Goal: Obtain resource: Download file/media

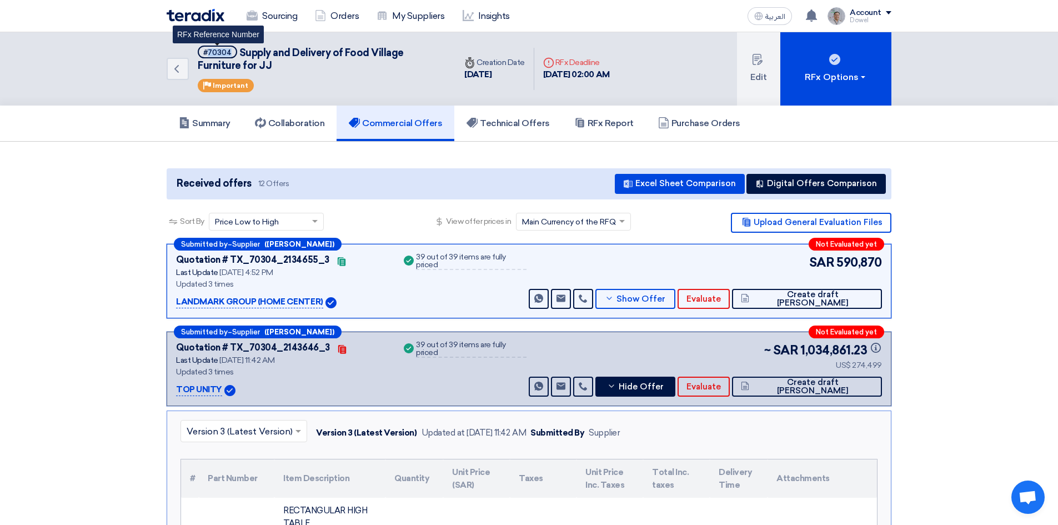
drag, startPoint x: 208, startPoint y: 52, endPoint x: 230, endPoint y: 52, distance: 22.2
click at [230, 52] on span "#70304" at bounding box center [217, 52] width 39 height 13
copy div "70304"
click at [510, 120] on h5 "Technical Offers" at bounding box center [507, 123] width 83 height 11
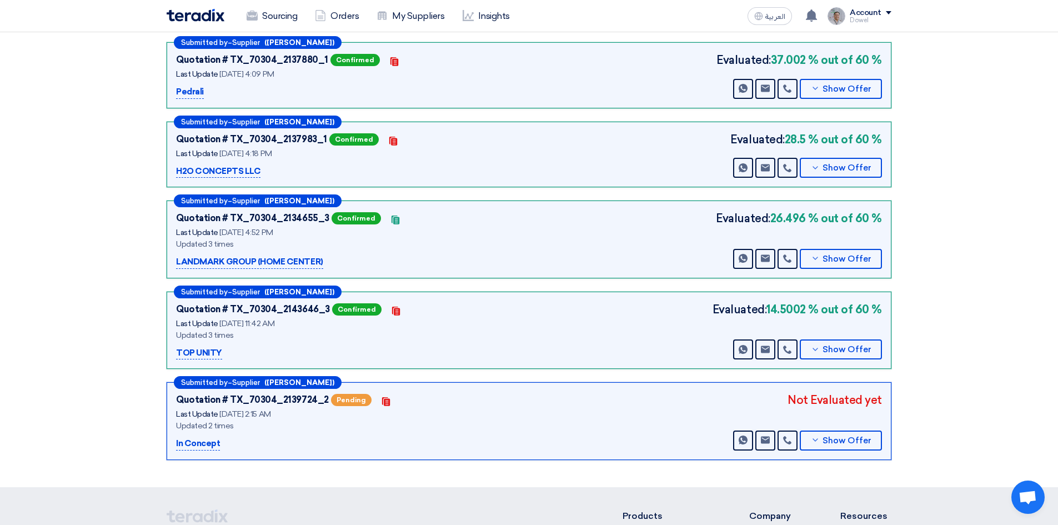
scroll to position [278, 0]
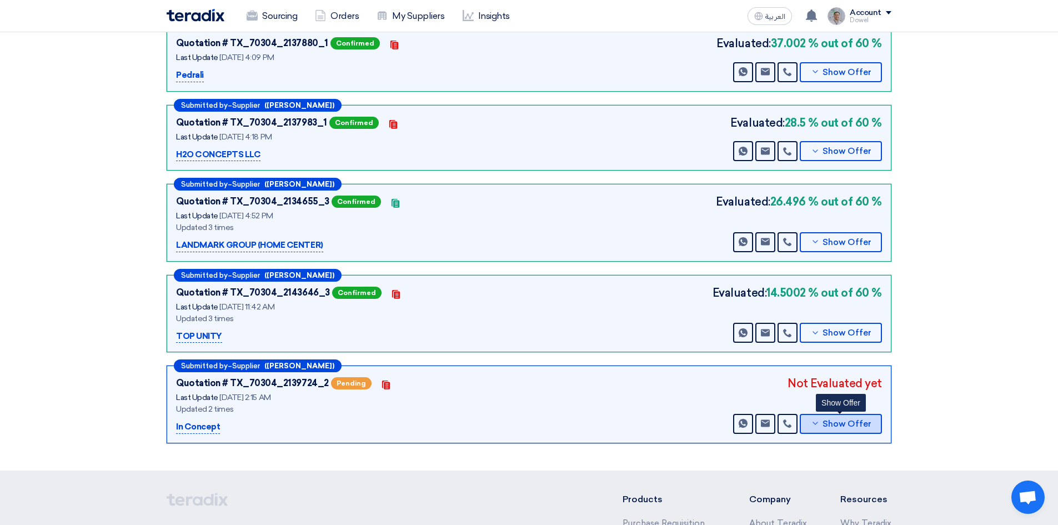
click at [852, 425] on span "Show Offer" at bounding box center [846, 424] width 49 height 8
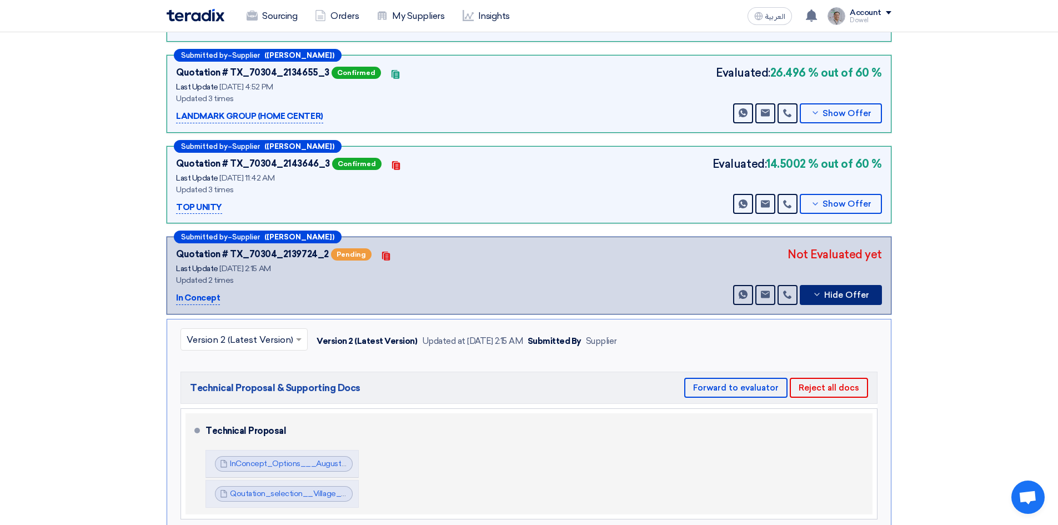
scroll to position [500, 0]
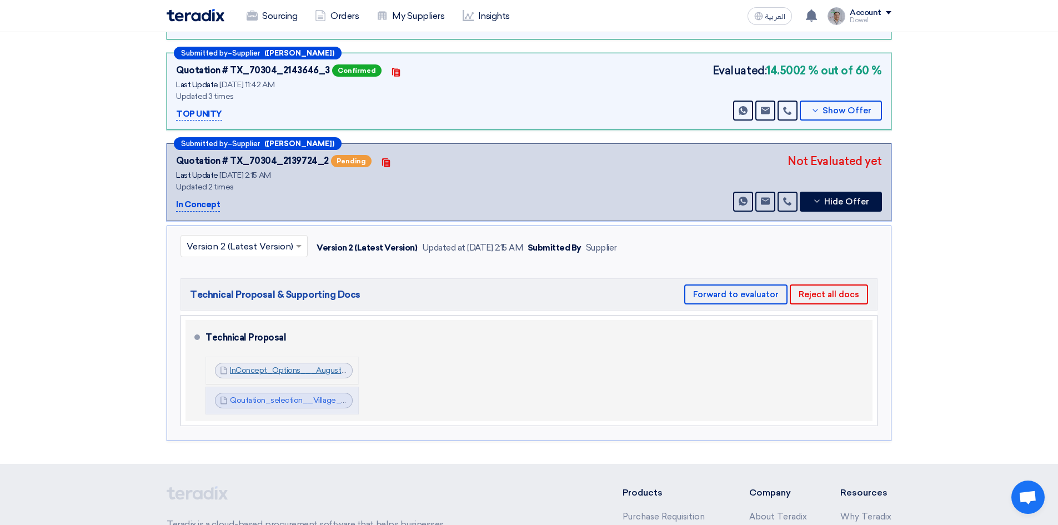
click at [288, 372] on link "InConcept_Options___August_compressed_1754859835202.pdf" at bounding box center [348, 369] width 237 height 9
click at [275, 403] on link "Qoutation_selection__Village_Furniture___aug__pdfcompressed_1754859952417.pdf" at bounding box center [385, 399] width 311 height 9
click at [311, 403] on link "Qoutation_selection__Village_Furniture___aug__pdfcompressed_1754859952417.pdf" at bounding box center [385, 399] width 311 height 9
click at [321, 369] on link "InConcept_Options___August_compressed_1754859835202.pdf" at bounding box center [348, 369] width 237 height 9
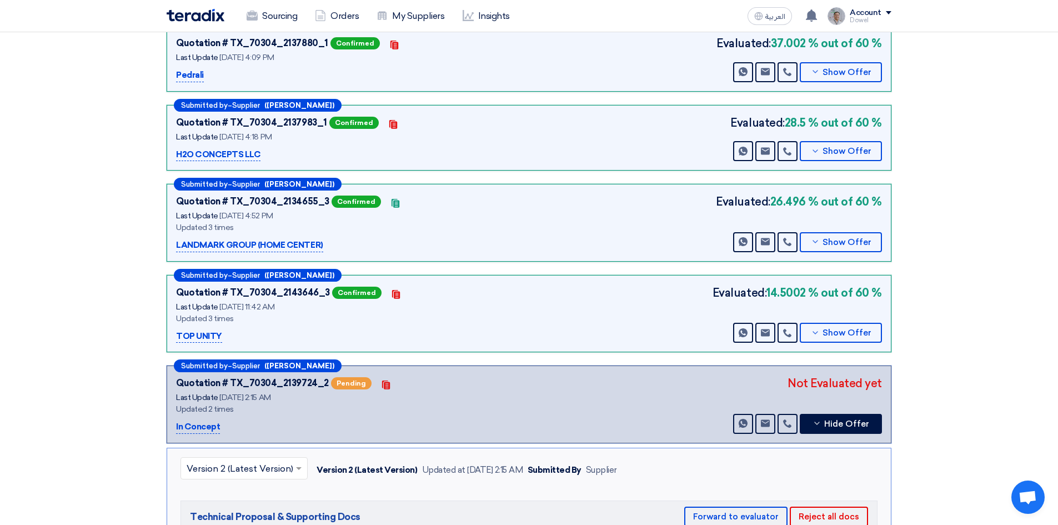
scroll to position [56, 0]
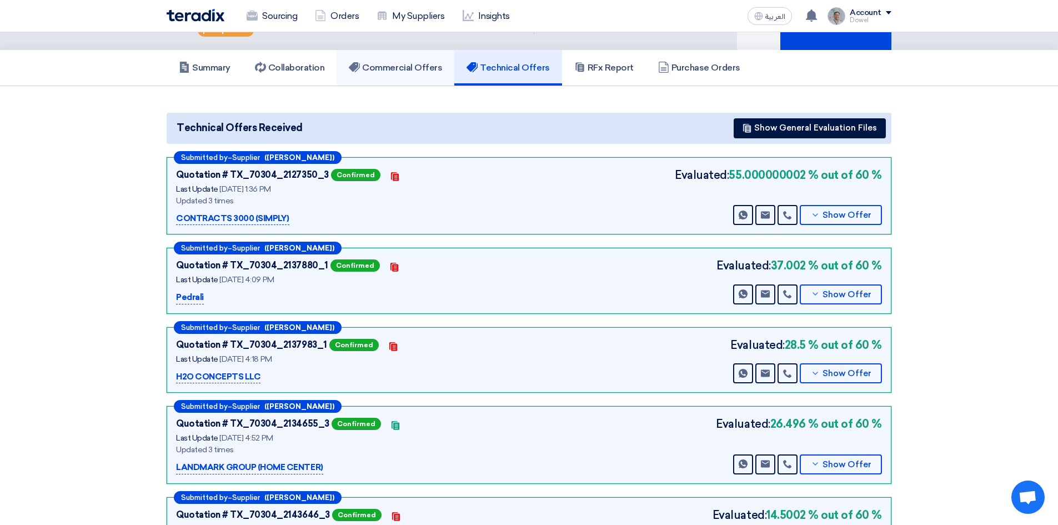
click at [369, 69] on h5 "Commercial Offers" at bounding box center [395, 67] width 93 height 11
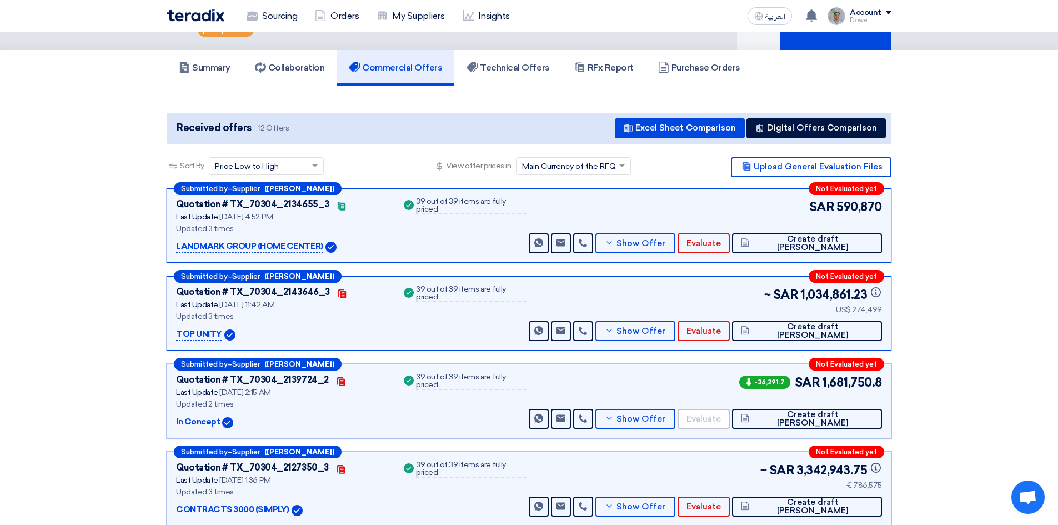
scroll to position [167, 0]
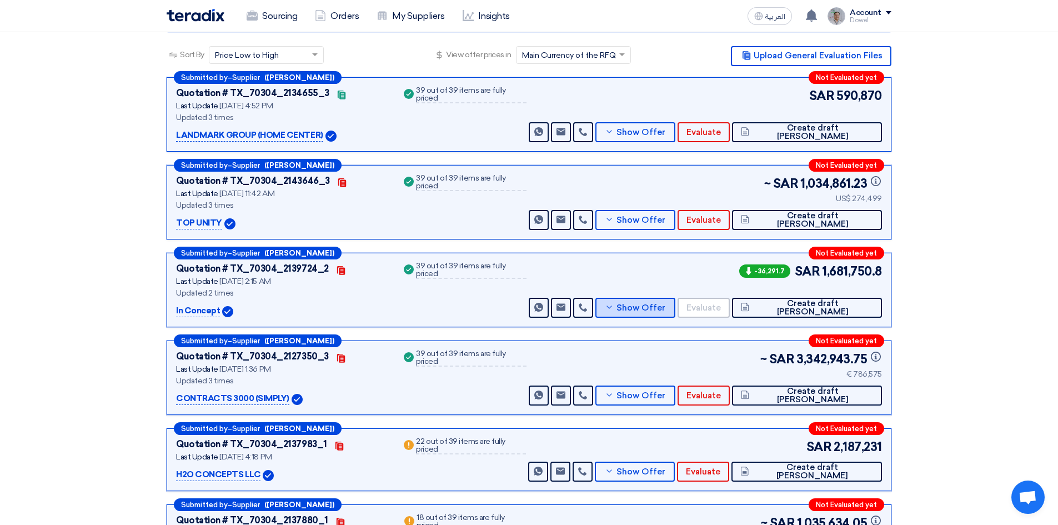
click at [665, 310] on span "Show Offer" at bounding box center [640, 308] width 49 height 8
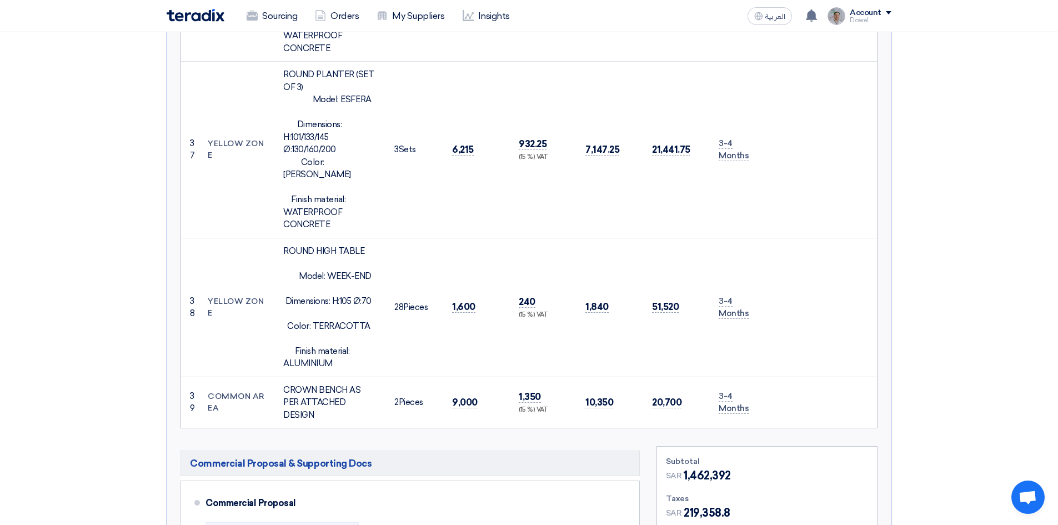
scroll to position [6136, 0]
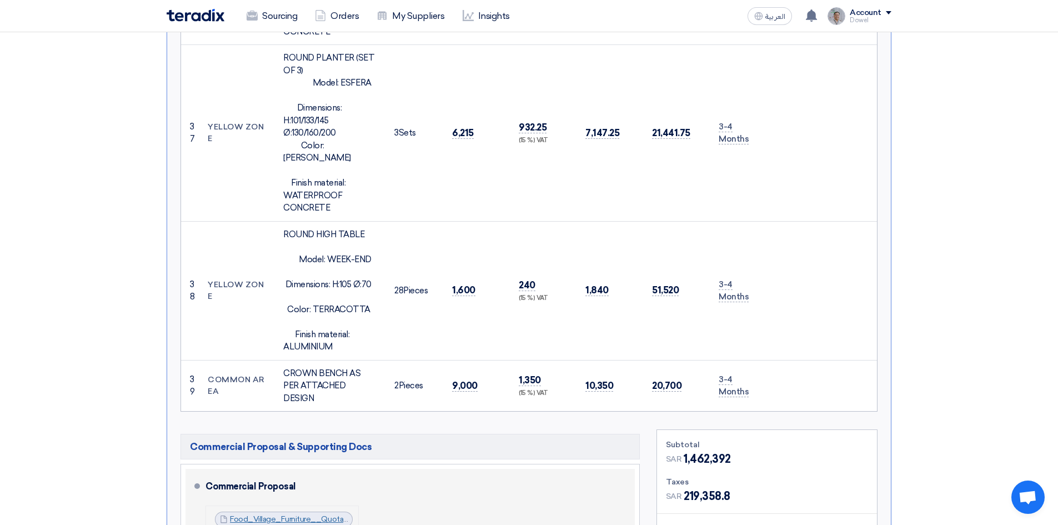
click at [278, 514] on link "Food_Village_Furniture__Quotation_IN___Aug__1754867299628.pdf" at bounding box center [355, 518] width 251 height 9
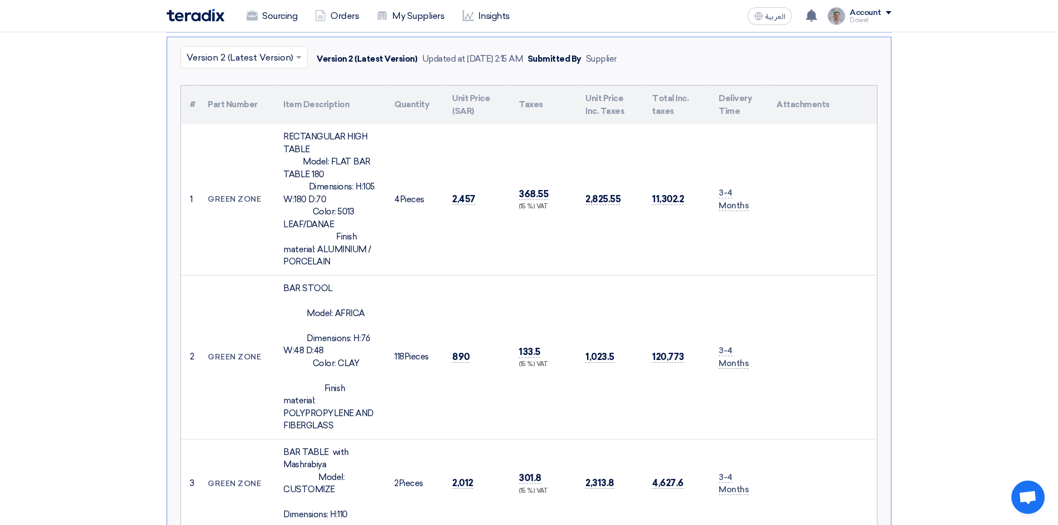
scroll to position [0, 0]
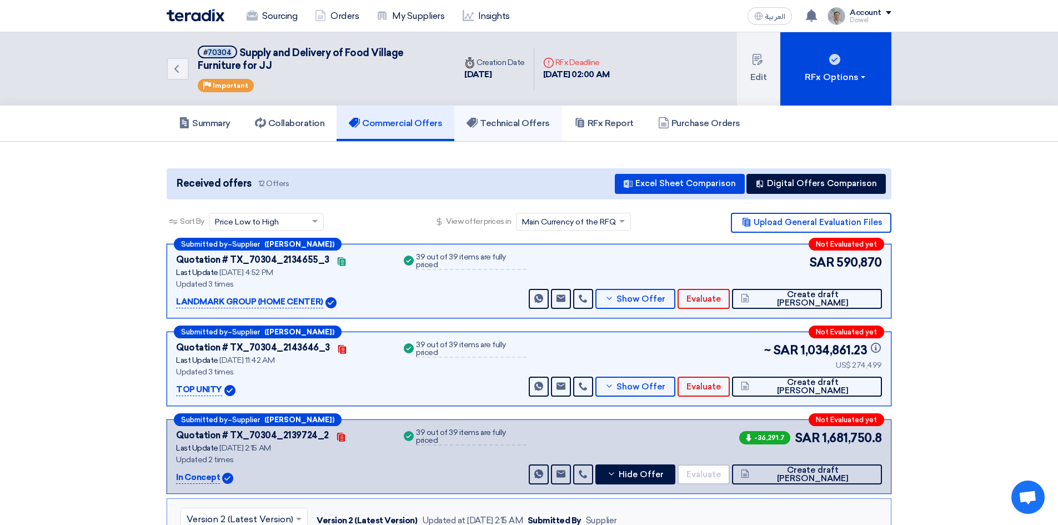
click at [517, 121] on h5 "Technical Offers" at bounding box center [507, 123] width 83 height 11
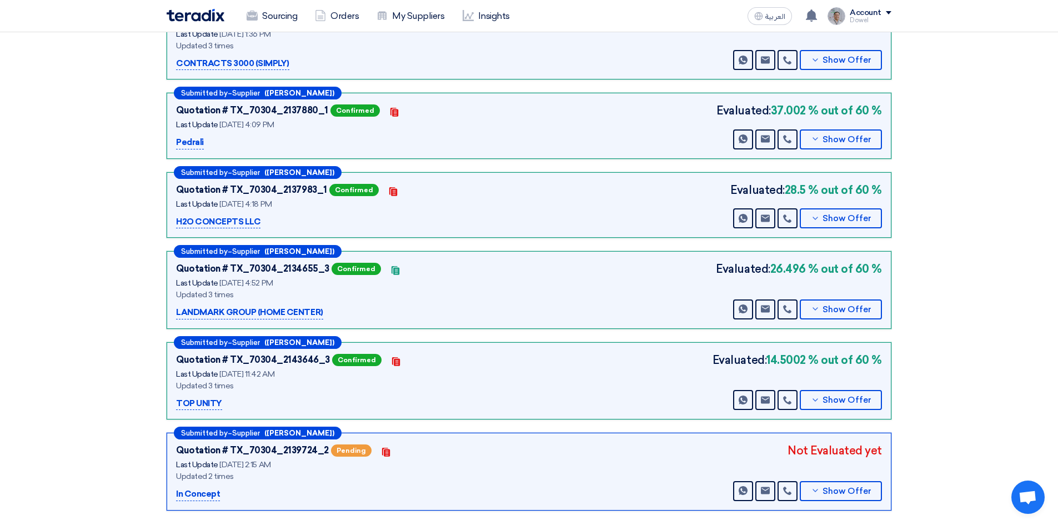
scroll to position [278, 0]
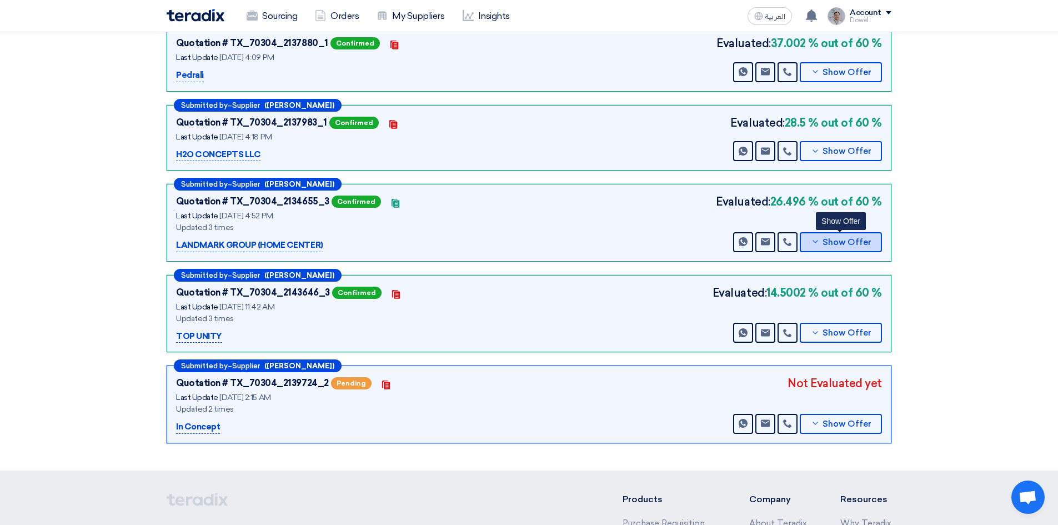
click at [833, 243] on span "Show Offer" at bounding box center [846, 242] width 49 height 8
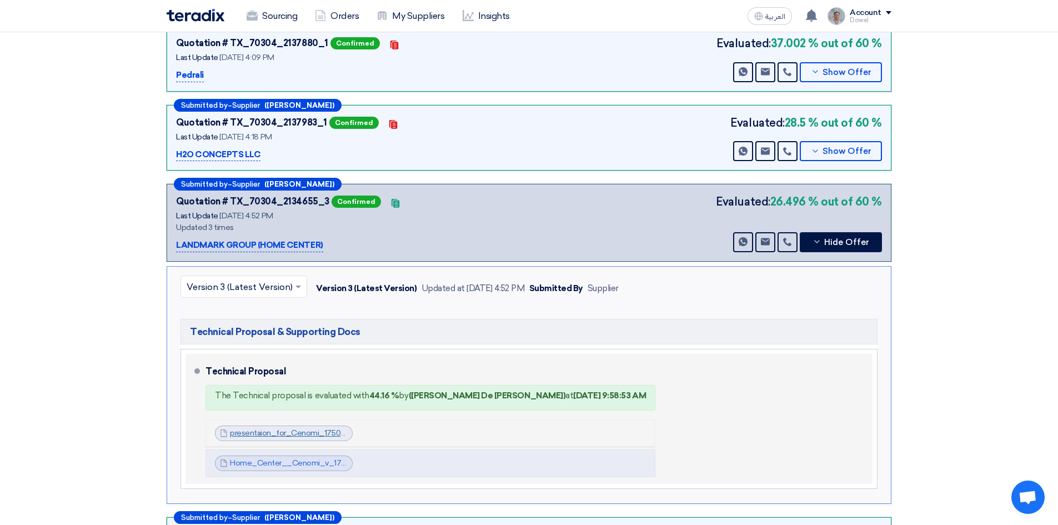
click at [287, 432] on link "presentaion_for_Cenomi_1750687429272.pdf" at bounding box center [312, 432] width 165 height 9
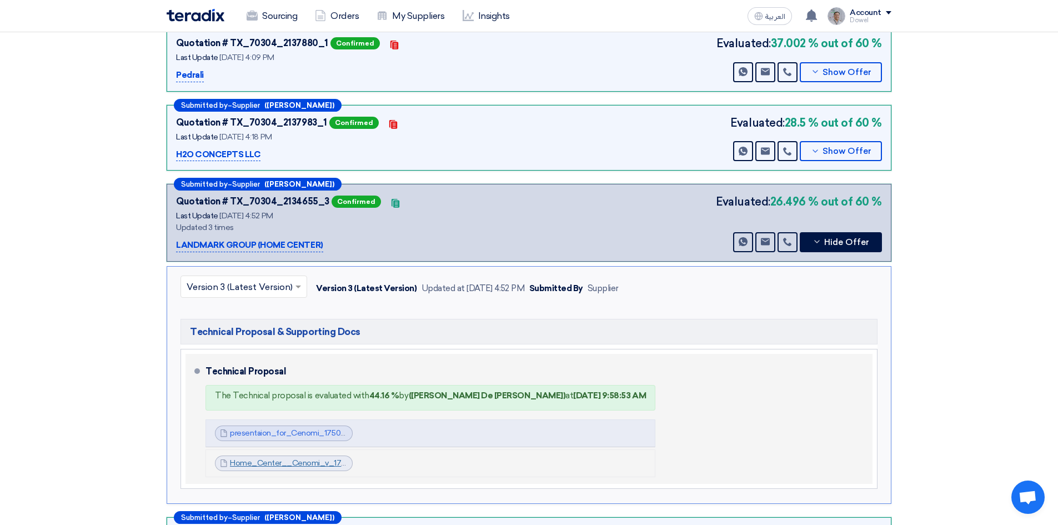
click at [277, 462] on link "Home_Center__Cenomi_v_1753105894888.pdf" at bounding box center [316, 462] width 173 height 9
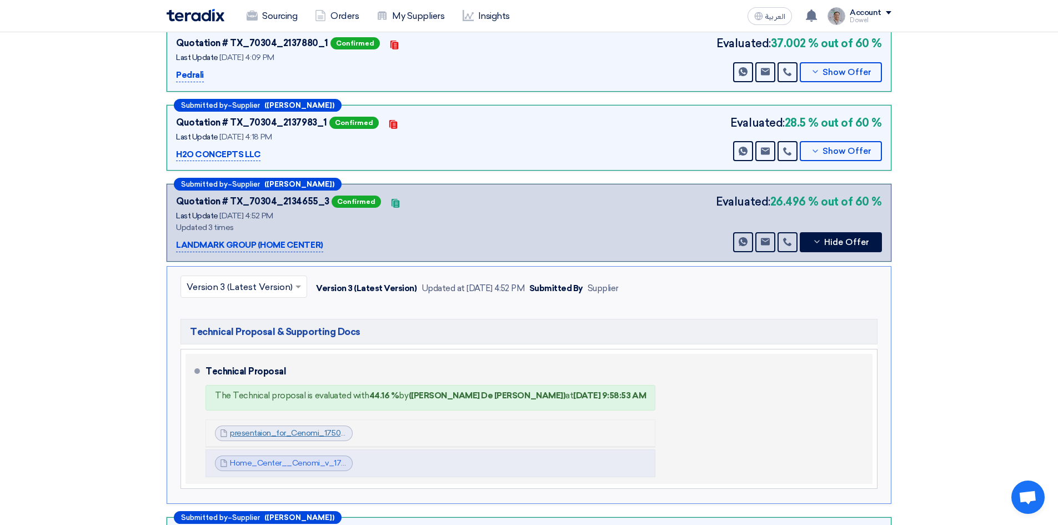
click at [289, 431] on link "presentaion_for_Cenomi_1750687429272.pdf" at bounding box center [312, 432] width 165 height 9
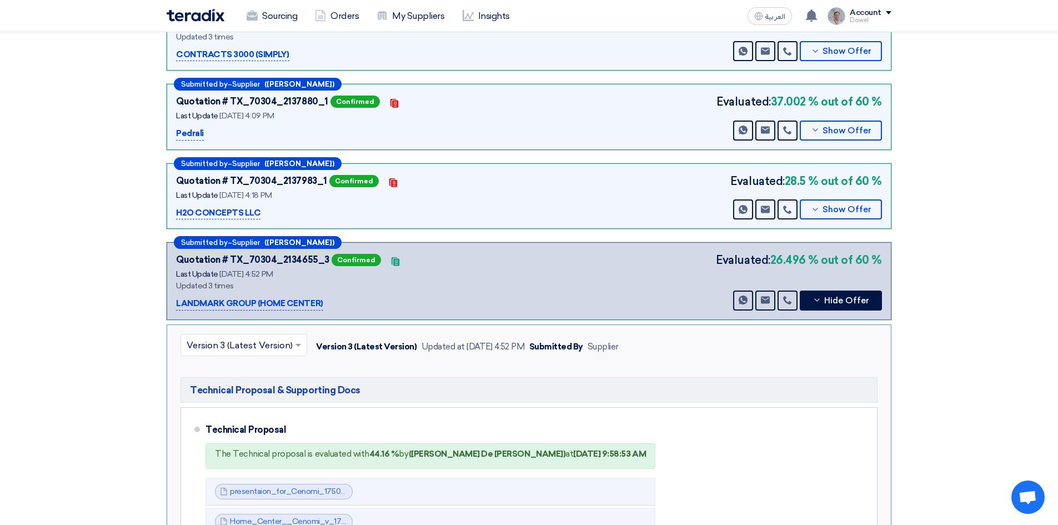
scroll to position [0, 0]
